Goal: Use online tool/utility: Utilize a website feature to perform a specific function

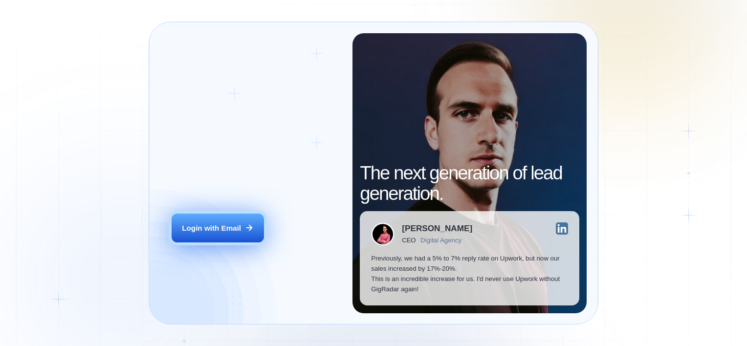
click at [217, 233] on div "Login with Email" at bounding box center [211, 228] width 59 height 10
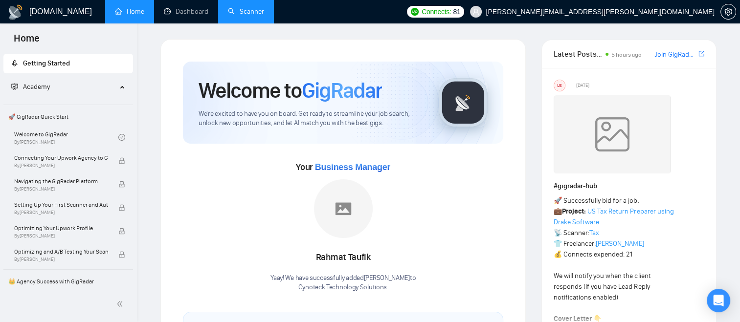
click at [250, 16] on link "Scanner" at bounding box center [246, 11] width 36 height 8
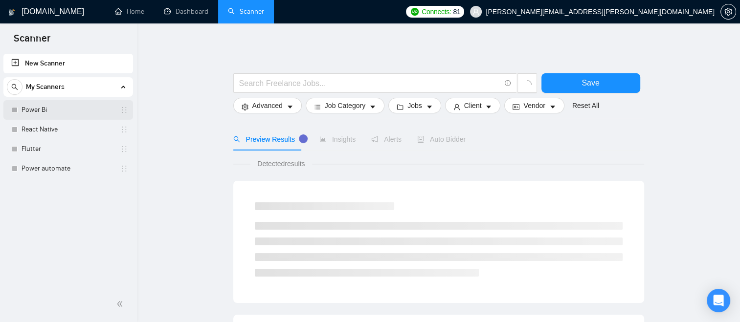
click at [88, 110] on link "Power Bi" at bounding box center [68, 110] width 93 height 20
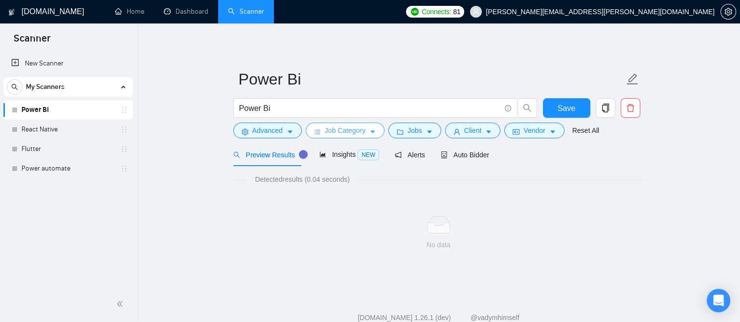
click at [365, 138] on button "Job Category" at bounding box center [345, 131] width 79 height 16
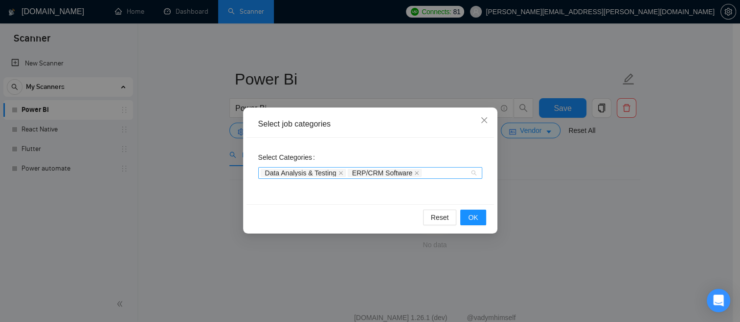
click at [474, 173] on div "Data Analysis & Testing ERP/CRM Software" at bounding box center [370, 173] width 224 height 12
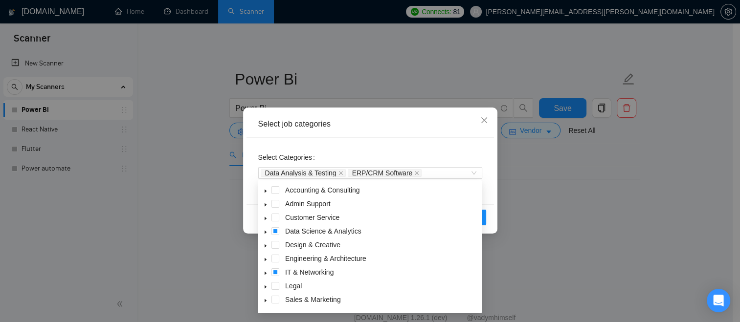
click at [437, 150] on div "Select Categories Data Analysis & Testing ERP/CRM Software" at bounding box center [370, 165] width 224 height 31
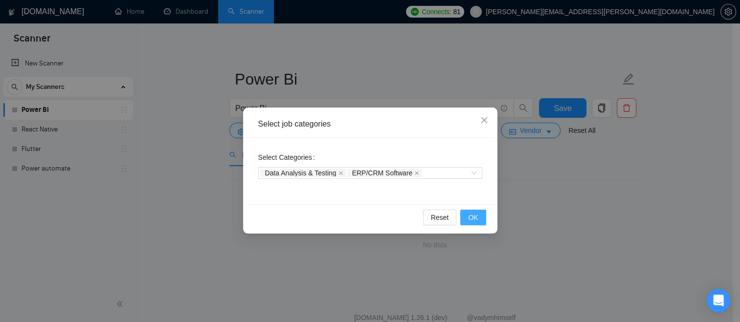
click at [472, 214] on span "OK" at bounding box center [473, 217] width 10 height 11
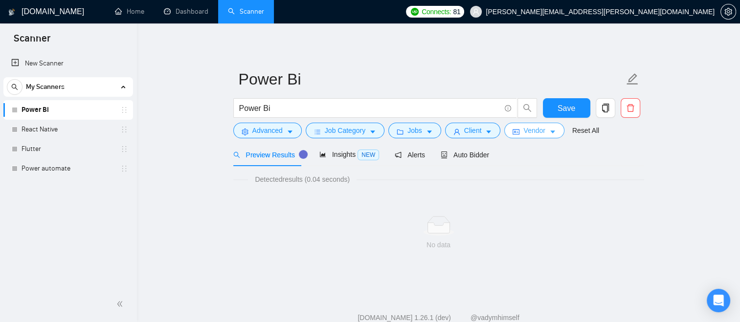
click at [526, 129] on span "Vendor" at bounding box center [534, 130] width 22 height 11
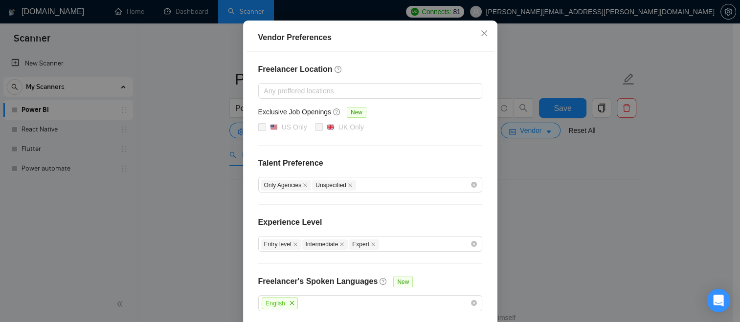
scroll to position [98, 0]
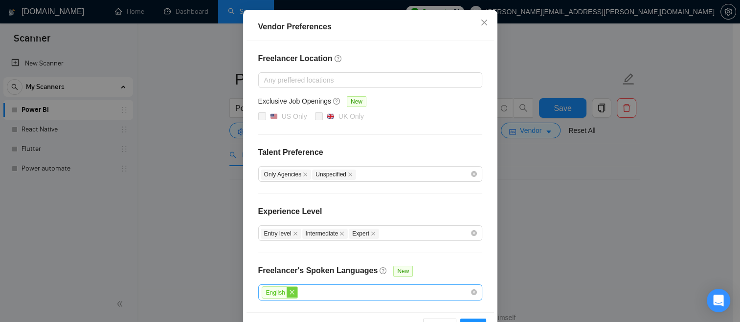
click at [289, 292] on icon "close" at bounding box center [291, 292] width 4 height 4
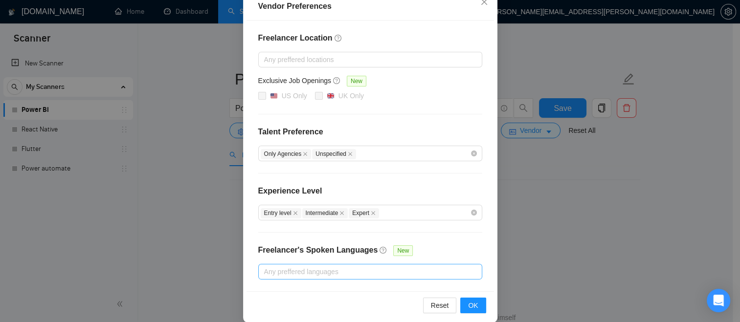
scroll to position [129, 0]
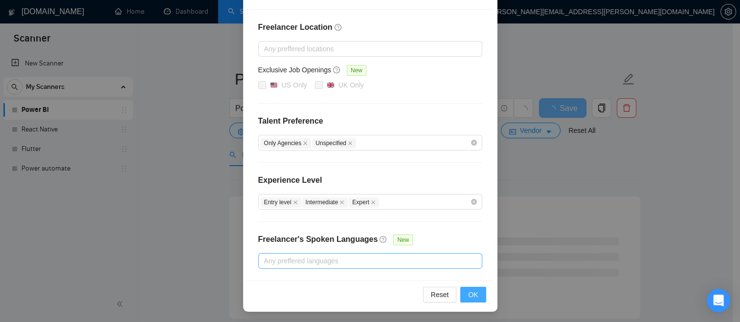
click at [468, 295] on span "OK" at bounding box center [473, 294] width 10 height 11
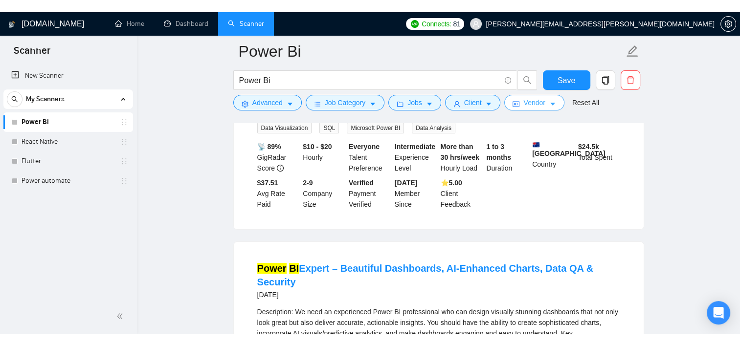
scroll to position [98, 0]
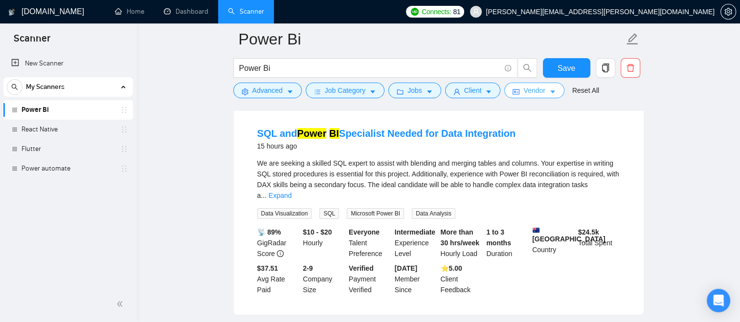
click at [534, 93] on span "Vendor" at bounding box center [534, 90] width 22 height 11
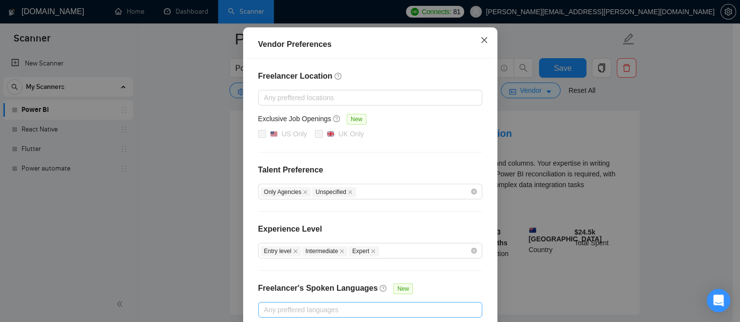
click at [480, 44] on icon "close" at bounding box center [484, 40] width 8 height 8
